Goal: Find specific page/section: Find specific page/section

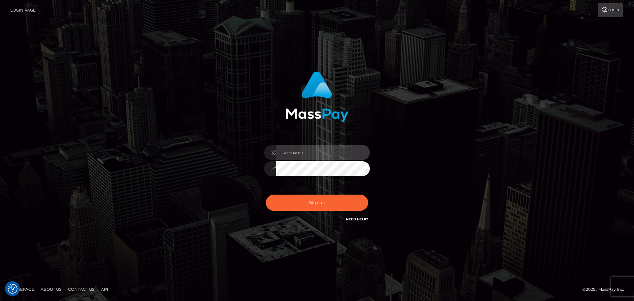
type input "hello.feetfinder"
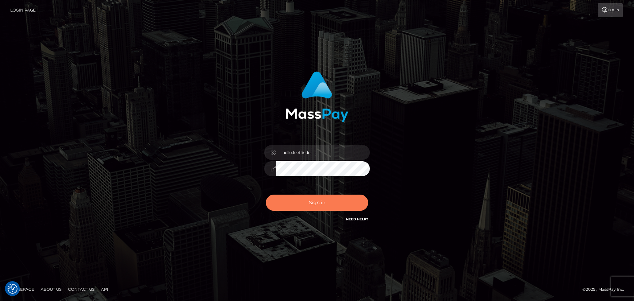
click at [312, 200] on button "Sign in" at bounding box center [317, 202] width 102 height 16
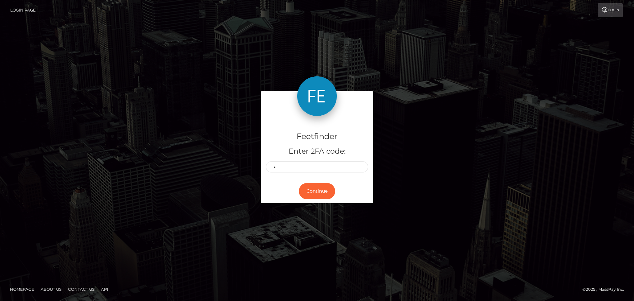
type input "3"
type input "0"
type input "9"
type input "5"
type input "6"
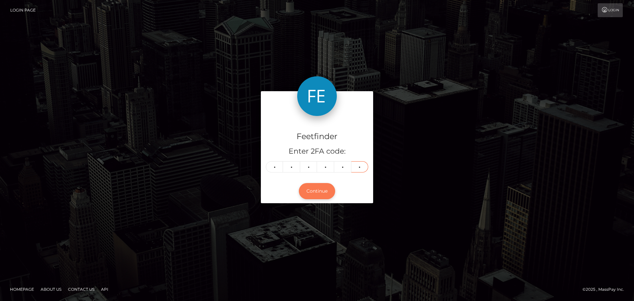
type input "9"
click at [326, 187] on button "Continue" at bounding box center [317, 191] width 36 height 16
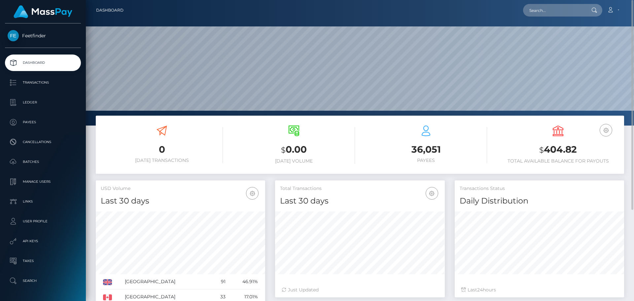
click at [237, 140] on div "$ 0.00 Today Volume" at bounding box center [294, 144] width 122 height 38
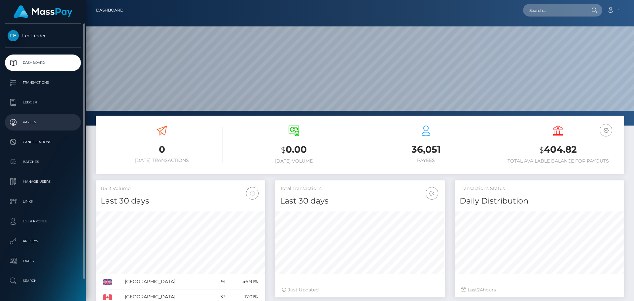
click at [38, 119] on p "Payees" at bounding box center [43, 122] width 71 height 10
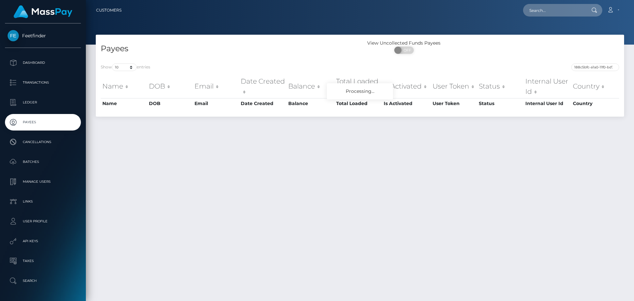
scroll to position [0, 28]
type input "188c5bfc-a1a0-11f0-bd75-060e06e9f077"
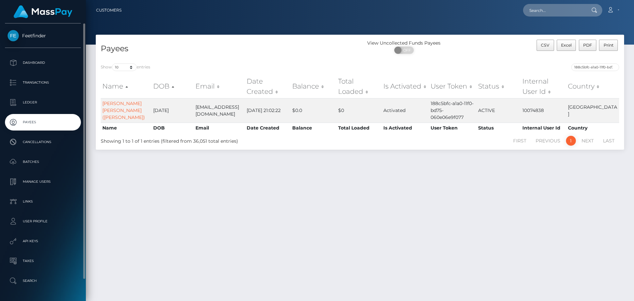
click at [42, 118] on p "Payees" at bounding box center [43, 122] width 71 height 10
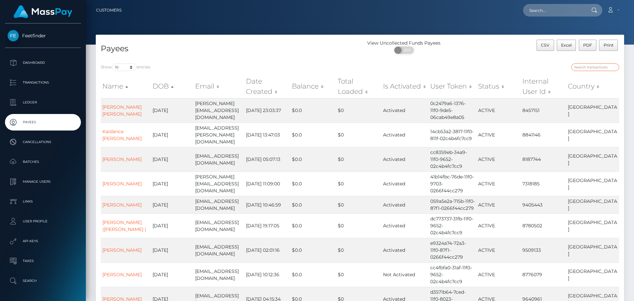
click at [591, 66] on input "search" at bounding box center [595, 67] width 48 height 8
paste input "079af840-a1a1-11f0-bd75-060e06e9f077"
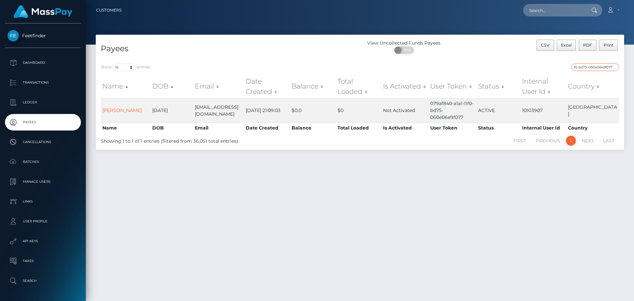
type input "079af840-a1a1-11f0-bd75-060e06e9f077"
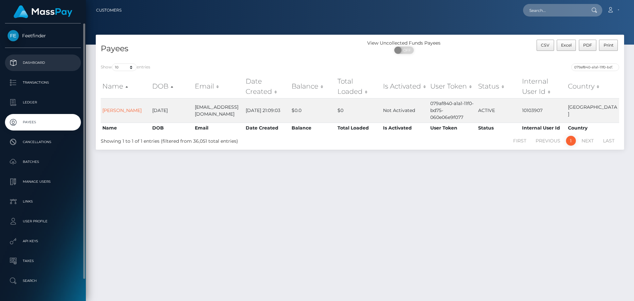
click at [33, 56] on link "Dashboard" at bounding box center [43, 62] width 76 height 16
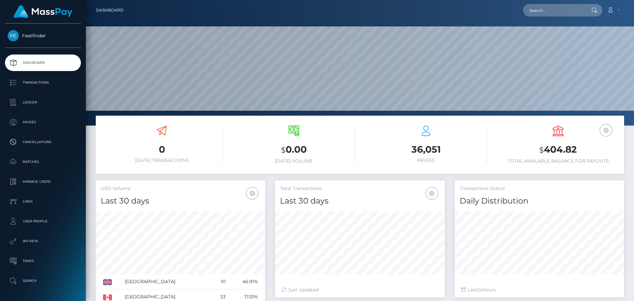
scroll to position [117, 170]
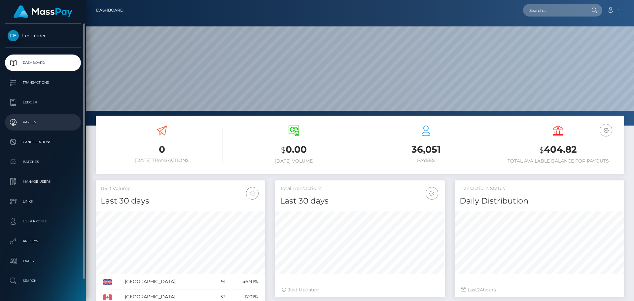
click at [28, 125] on p "Payees" at bounding box center [43, 122] width 71 height 10
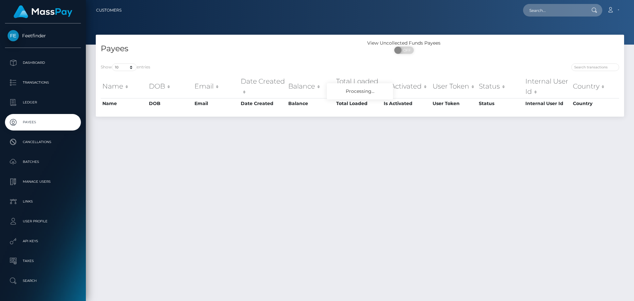
click at [579, 68] on input "search" at bounding box center [595, 67] width 48 height 8
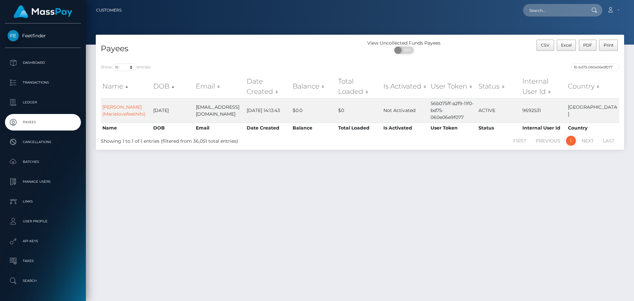
type input "56b075ff-a2f9-11f0-bd75-060e06e9f077"
click at [599, 68] on input "56b075ff-a2f9-11f0-bd75-060e06e9f077" at bounding box center [595, 67] width 48 height 8
click at [598, 68] on input "56b075ff-a2f9-11f0-bd75-060e06e9f077" at bounding box center [595, 67] width 48 height 8
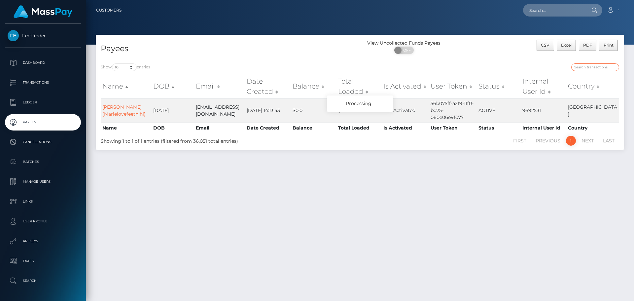
paste input "bced1075-9b02-11f0-bd85-0694aced620b"
type input "bced1075-9b02-11f0-bd85-0694aced620b"
click at [47, 118] on p "Payees" at bounding box center [43, 122] width 71 height 10
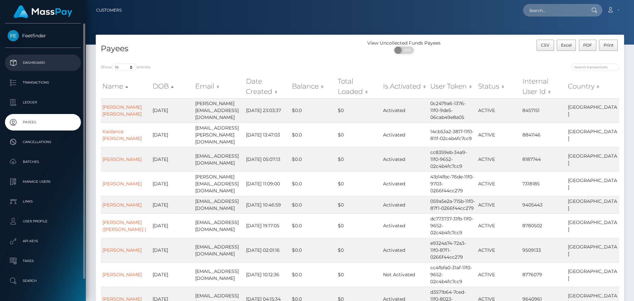
click at [37, 62] on p "Dashboard" at bounding box center [43, 63] width 71 height 10
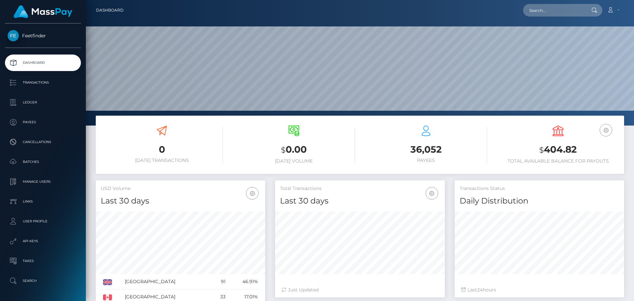
scroll to position [117, 170]
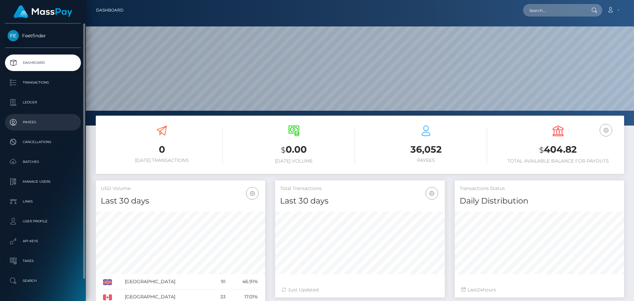
click at [35, 122] on p "Payees" at bounding box center [43, 122] width 71 height 10
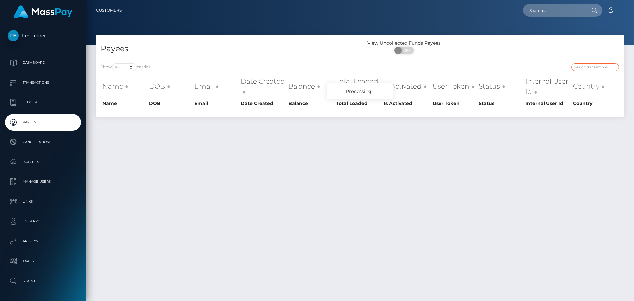
click at [592, 65] on input "search" at bounding box center [595, 67] width 48 height 8
paste input "e4efd518-9e07-11f0-bd85-0694aced620b"
type input "e4efd518-9e07-11f0-bd85-0694aced620b"
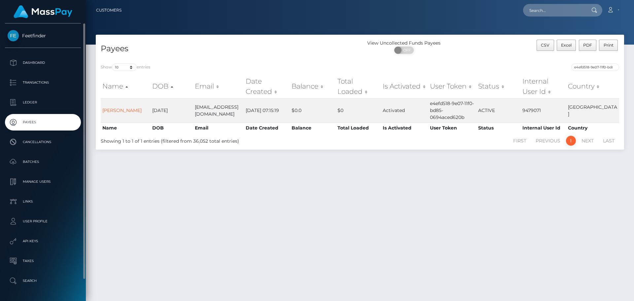
click at [61, 123] on p "Payees" at bounding box center [43, 122] width 71 height 10
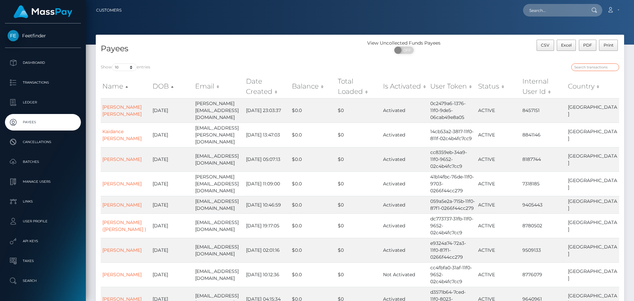
click at [586, 64] on input "search" at bounding box center [595, 67] width 48 height 8
paste input "d9845596-9ebf-11f0-bd85-0694aced620b"
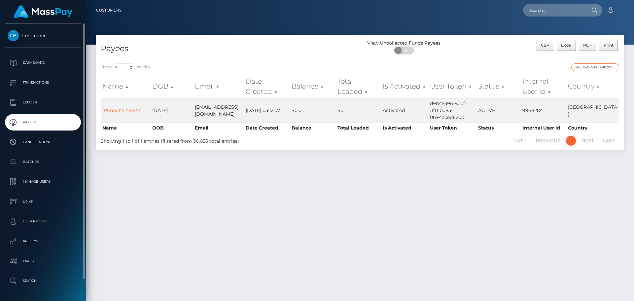
type input "d9845596-9ebf-11f0-bd85-0694aced620b"
click at [45, 126] on p "Payees" at bounding box center [43, 122] width 71 height 10
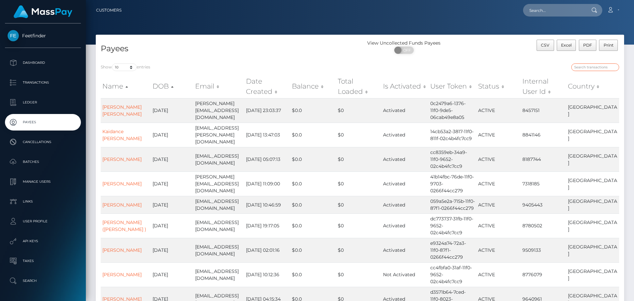
click at [593, 68] on input "search" at bounding box center [595, 67] width 48 height 8
paste input "95004277-88e3-11f0-8023-0266f44cc279"
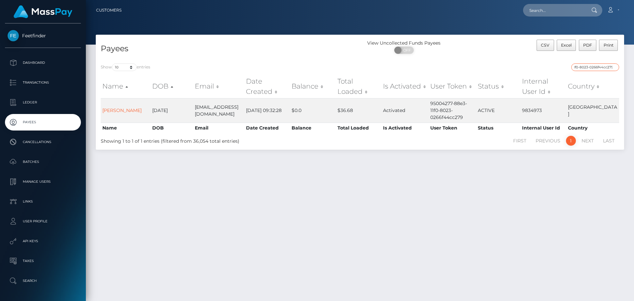
type input "95004277-88e3-11f0-8023-0266f44cc279"
click at [123, 110] on link "[PERSON_NAME]" at bounding box center [121, 110] width 39 height 6
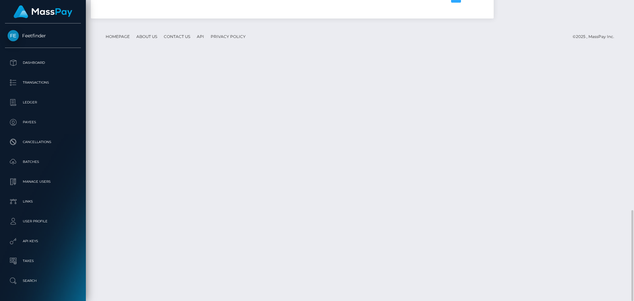
scroll to position [79, 170]
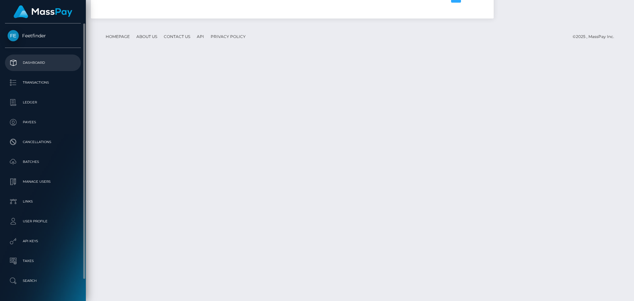
click at [45, 61] on p "Dashboard" at bounding box center [43, 63] width 71 height 10
click at [47, 61] on p "Dashboard" at bounding box center [43, 63] width 71 height 10
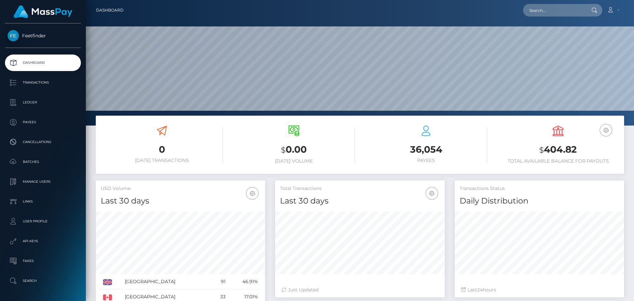
scroll to position [117, 170]
